Goal: Task Accomplishment & Management: Complete application form

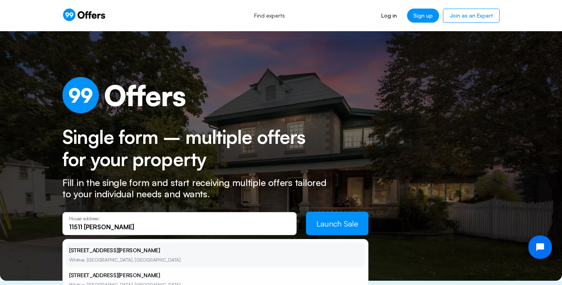
click at [88, 253] on li "[STREET_ADDRESS][PERSON_NAME]" at bounding box center [215, 255] width 299 height 25
type input "[STREET_ADDRESS][PERSON_NAME][PERSON_NAME]"
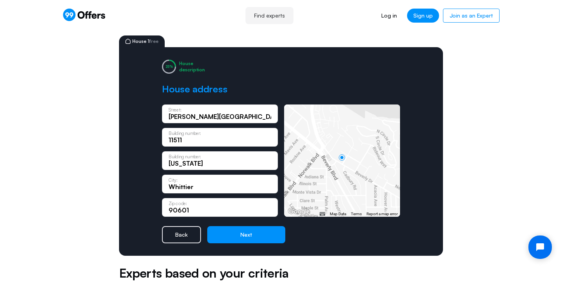
scroll to position [35, 0]
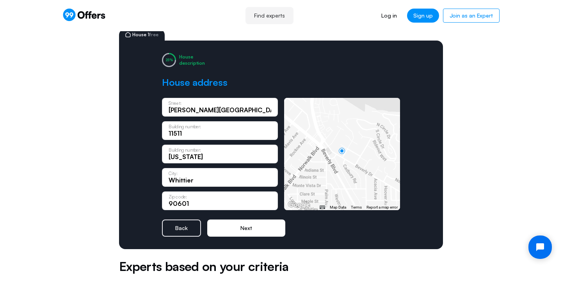
click at [248, 230] on button "Next" at bounding box center [246, 228] width 78 height 17
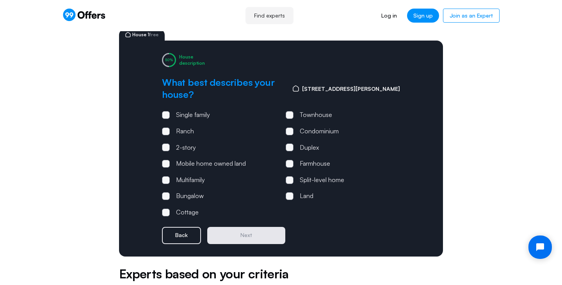
scroll to position [0, 0]
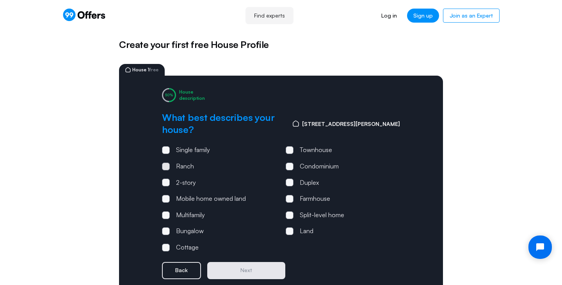
click at [166, 163] on span at bounding box center [166, 167] width 8 height 8
click at [0, 0] on input "Ranch" at bounding box center [0, 0] width 0 height 0
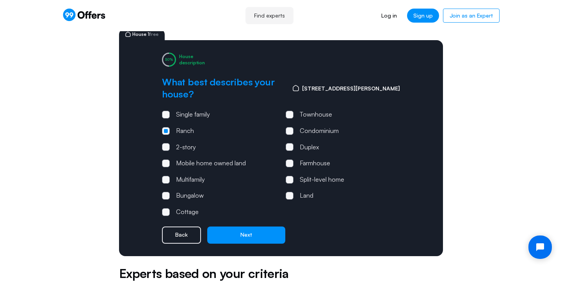
scroll to position [40, 0]
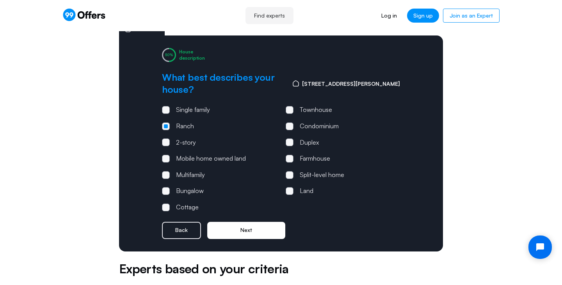
click at [247, 222] on button "Next" at bounding box center [246, 230] width 78 height 17
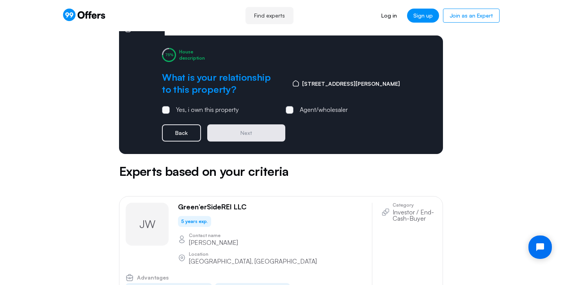
scroll to position [0, 0]
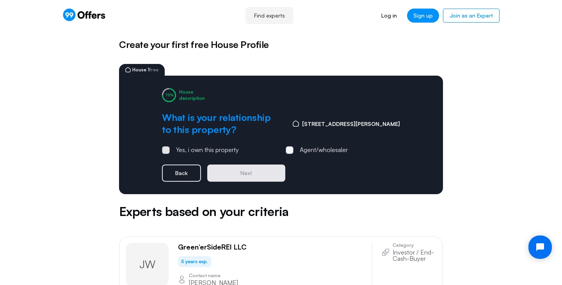
click at [164, 148] on span at bounding box center [166, 150] width 8 height 8
click at [0, 0] on input "Yes, i own this property" at bounding box center [0, 0] width 0 height 0
click at [250, 168] on button "Next" at bounding box center [246, 173] width 78 height 17
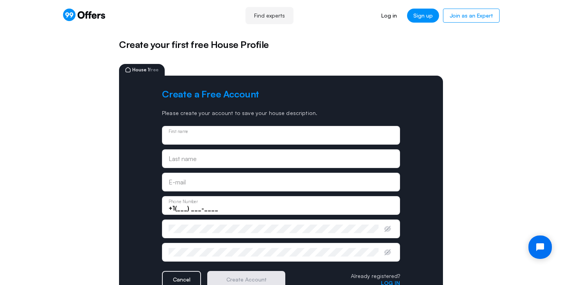
click at [193, 138] on input "text" at bounding box center [281, 138] width 225 height 9
type input "[PERSON_NAME]"
type input "Measures"
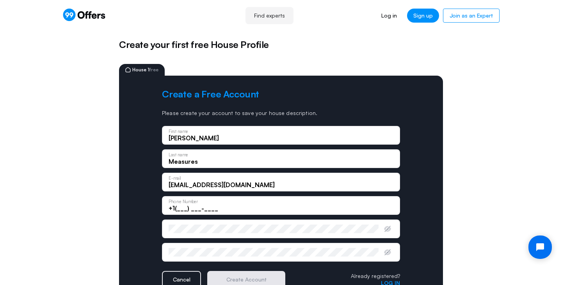
drag, startPoint x: 199, startPoint y: 185, endPoint x: 207, endPoint y: 184, distance: 8.3
click at [207, 184] on input "[EMAIL_ADDRESS][DOMAIN_NAME]" at bounding box center [281, 185] width 225 height 9
type input "[EMAIL_ADDRESS][DOMAIN_NAME]"
click at [180, 208] on input "+1(___) ___-____" at bounding box center [281, 208] width 225 height 9
click at [185, 207] on input "+1(___) ___-____" at bounding box center [281, 208] width 225 height 9
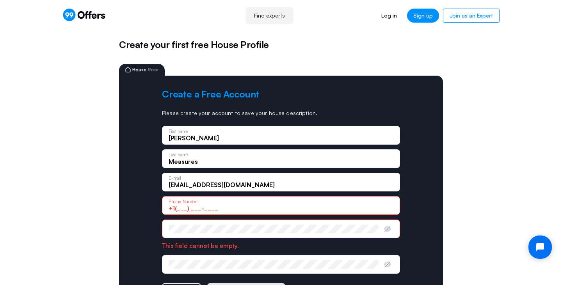
click at [185, 208] on input "+1(___) ___-____" at bounding box center [281, 208] width 225 height 9
click at [195, 207] on input "+1(562) ___-____" at bounding box center [281, 208] width 225 height 9
type input "[PHONE_NUMBER]"
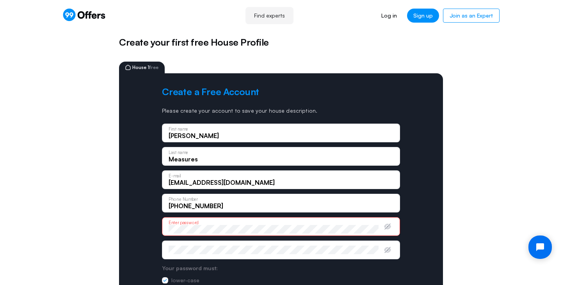
click at [180, 247] on div "Confirm password" at bounding box center [274, 250] width 210 height 9
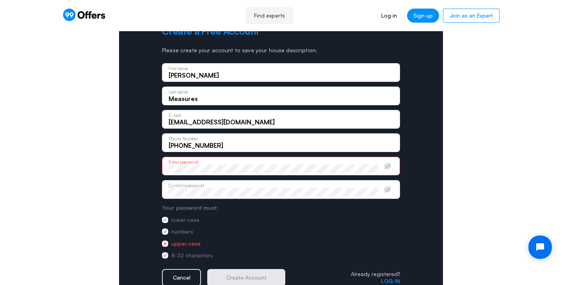
scroll to position [64, 0]
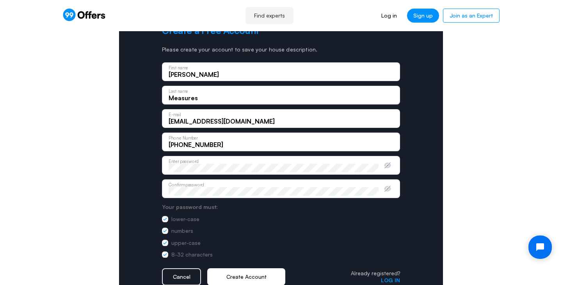
click at [236, 277] on button "Create Account" at bounding box center [246, 276] width 78 height 17
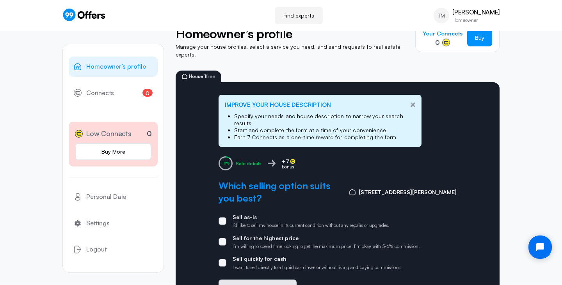
scroll to position [21, 0]
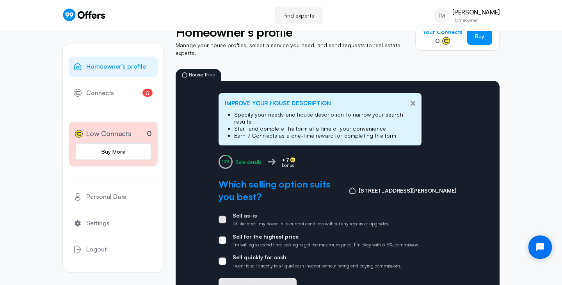
click at [223, 216] on span at bounding box center [223, 220] width 8 height 8
click at [0, 0] on input "Sell as-is I’d like to sell my house in its current condition without any repai…" at bounding box center [0, 0] width 0 height 0
click at [276, 278] on button "Next" at bounding box center [258, 286] width 78 height 17
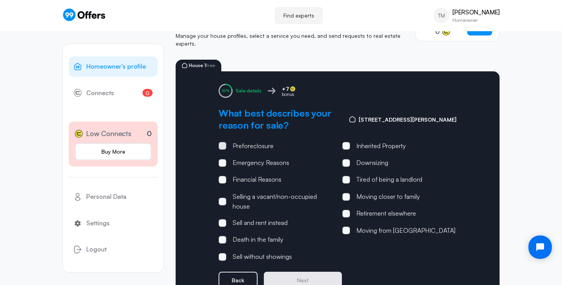
scroll to position [32, 0]
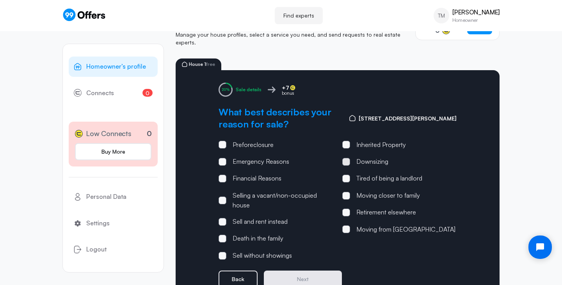
click at [345, 158] on span at bounding box center [346, 162] width 8 height 8
click at [0, 0] on input "Downsizing" at bounding box center [0, 0] width 0 height 0
click at [347, 209] on span at bounding box center [346, 213] width 8 height 8
click at [0, 0] on input "Retirement elsewhere" at bounding box center [0, 0] width 0 height 0
click at [348, 158] on span at bounding box center [346, 162] width 8 height 8
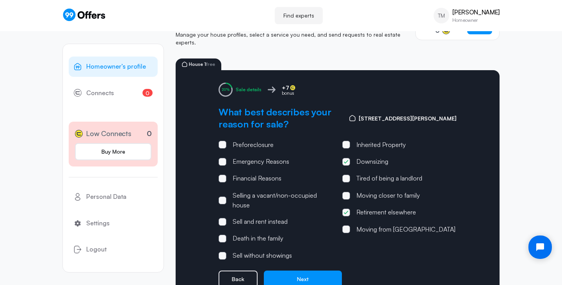
click at [0, 0] on input "Downsizing" at bounding box center [0, 0] width 0 height 0
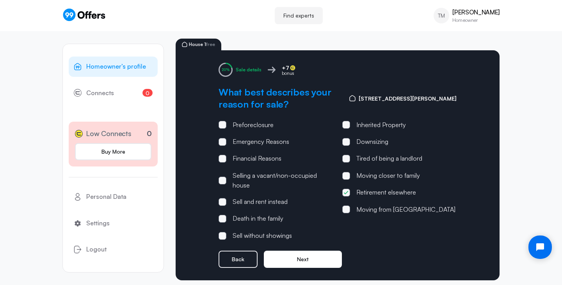
scroll to position [52, 0]
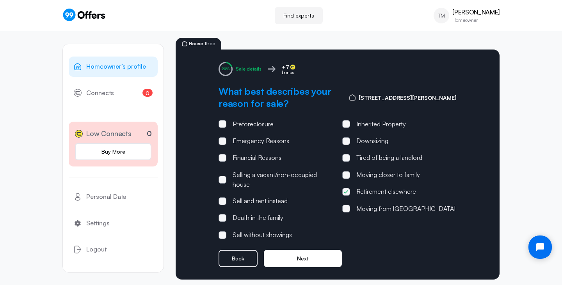
click at [296, 259] on button "Next" at bounding box center [303, 258] width 78 height 17
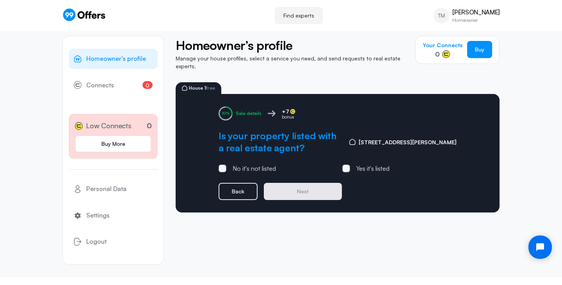
scroll to position [0, 0]
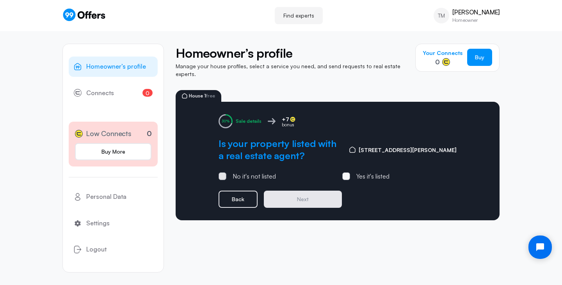
click at [221, 175] on span at bounding box center [222, 176] width 2 height 2
click at [0, 0] on input "No it's not listed" at bounding box center [0, 0] width 0 height 0
click at [308, 192] on button "Next" at bounding box center [303, 199] width 78 height 17
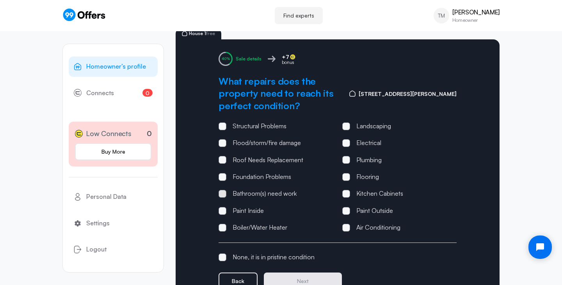
scroll to position [62, 0]
click at [224, 190] on span at bounding box center [223, 194] width 8 height 8
click at [0, 0] on input "Bathroom(s) need work" at bounding box center [0, 0] width 0 height 0
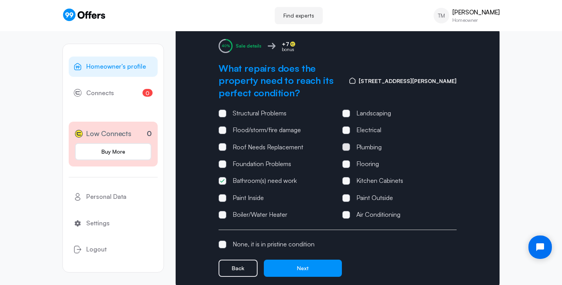
scroll to position [82, 0]
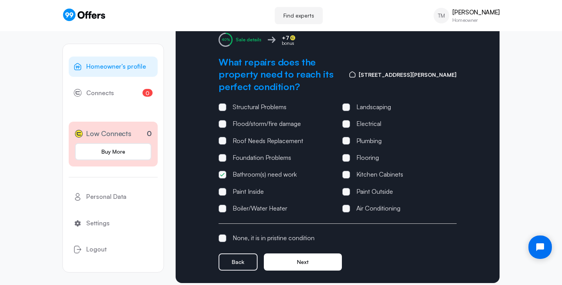
click at [311, 254] on button "Next" at bounding box center [303, 262] width 78 height 17
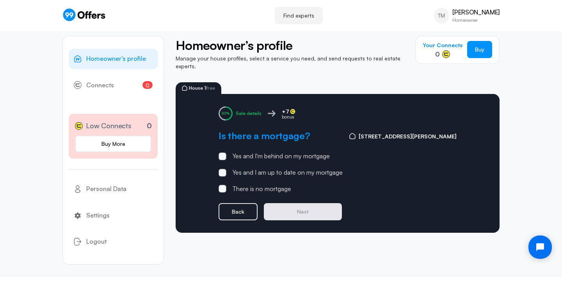
scroll to position [0, 0]
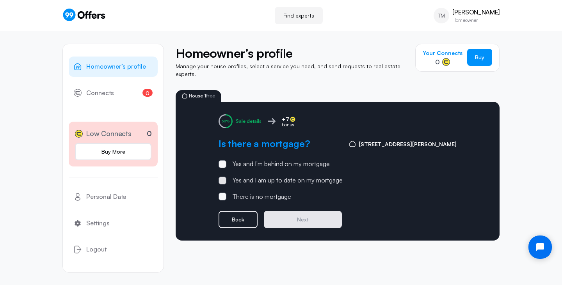
click at [220, 177] on span at bounding box center [223, 181] width 8 height 8
click at [0, 0] on input "Yes and I am up to date on my mortgage" at bounding box center [0, 0] width 0 height 0
click at [301, 213] on button "Next" at bounding box center [303, 219] width 78 height 17
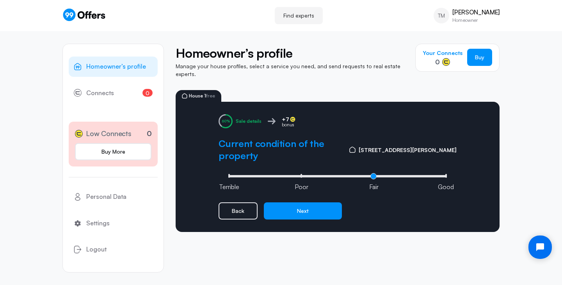
click at [374, 175] on input "range" at bounding box center [337, 176] width 222 height 2
drag, startPoint x: 374, startPoint y: 159, endPoint x: 388, endPoint y: 158, distance: 13.7
click at [388, 175] on input "range" at bounding box center [337, 176] width 222 height 2
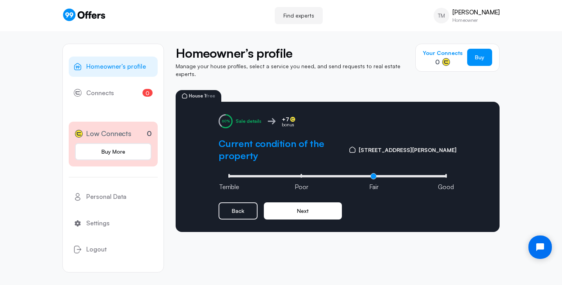
click at [303, 203] on button "Next" at bounding box center [303, 211] width 78 height 17
click at [307, 203] on button "Next" at bounding box center [303, 211] width 78 height 17
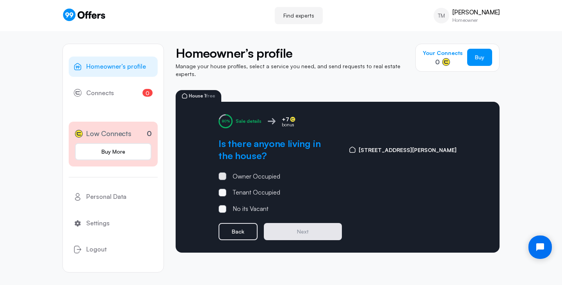
click at [223, 175] on span at bounding box center [222, 176] width 2 height 2
click at [0, 0] on input "Owner Occupied" at bounding box center [0, 0] width 0 height 0
click at [305, 223] on button "Next" at bounding box center [303, 231] width 78 height 17
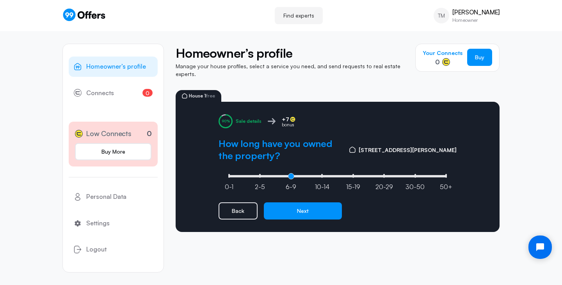
drag, startPoint x: 229, startPoint y: 171, endPoint x: 288, endPoint y: 171, distance: 58.5
click at [288, 175] on input "range" at bounding box center [337, 176] width 222 height 2
type input "4"
click at [355, 175] on input "range" at bounding box center [337, 176] width 222 height 2
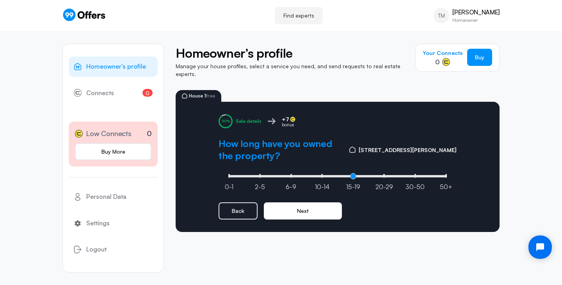
click at [291, 204] on button "Next" at bounding box center [303, 211] width 78 height 17
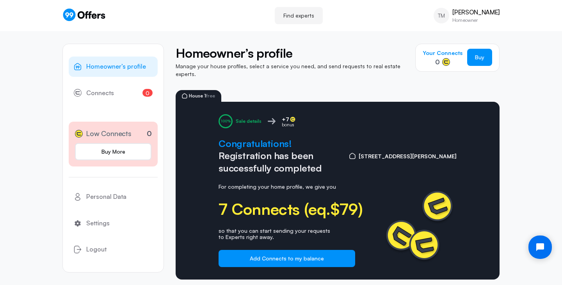
click at [241, 82] on div "Homeowner’s profile Manage your house profiles, select a service you need, and …" at bounding box center [338, 161] width 324 height 261
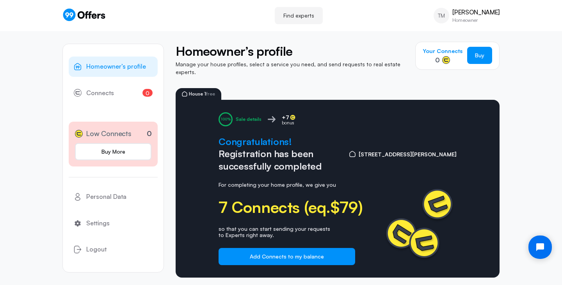
scroll to position [9, 0]
